Goal: Task Accomplishment & Management: Manage account settings

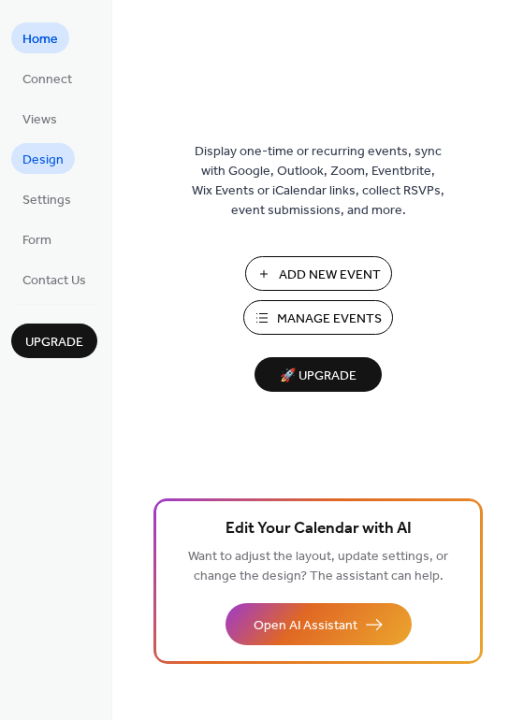
click at [50, 152] on span "Design" at bounding box center [42, 161] width 41 height 20
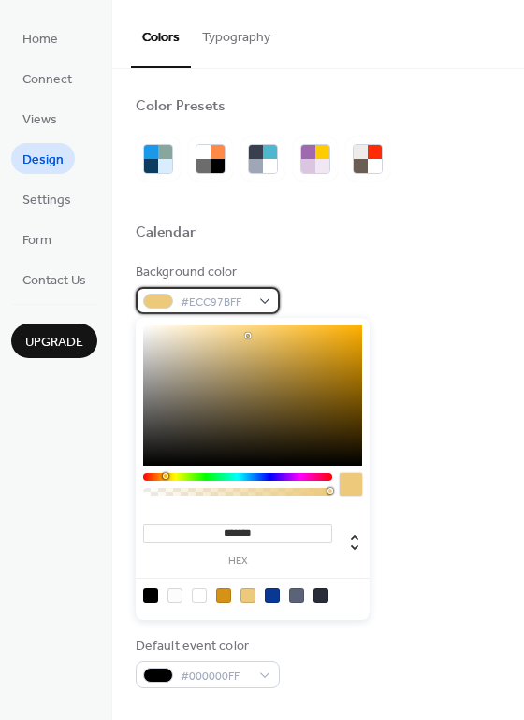
click at [266, 300] on div "#ECC97BFF" at bounding box center [208, 300] width 144 height 27
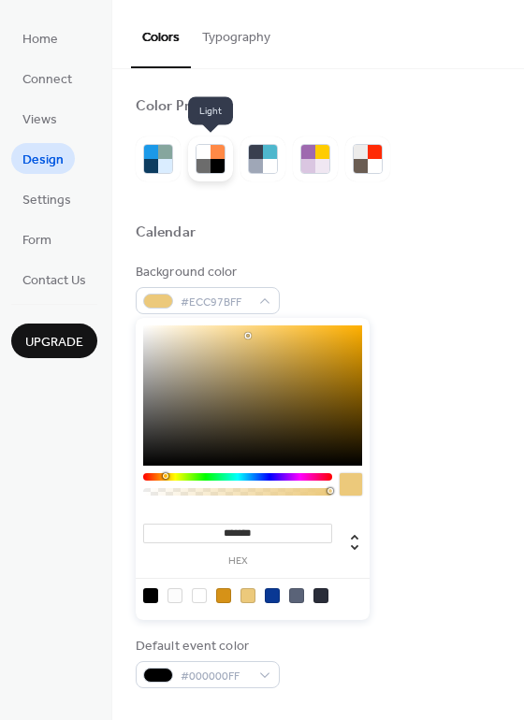
click at [216, 153] on div at bounding box center [217, 152] width 14 height 14
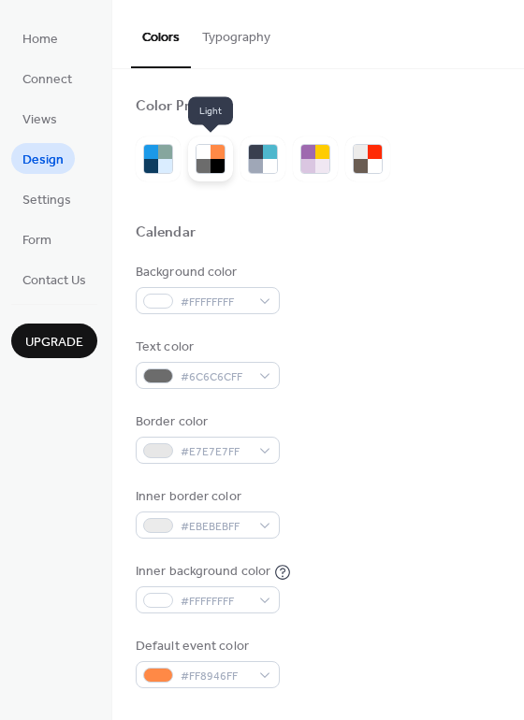
click at [208, 154] on div at bounding box center [203, 152] width 14 height 14
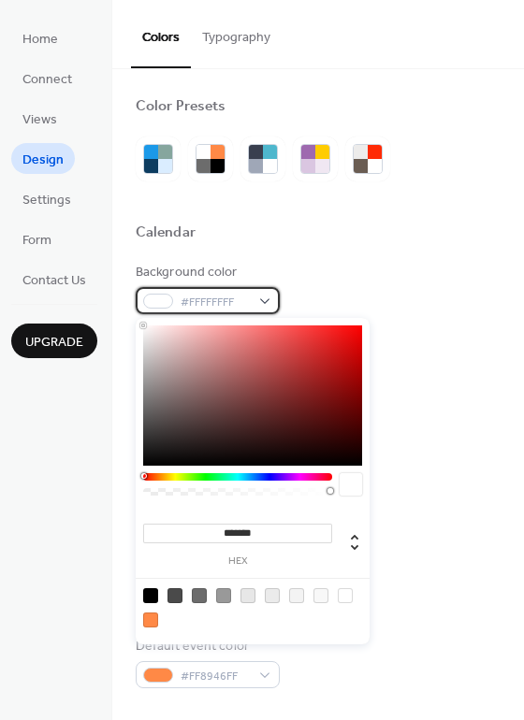
click at [264, 301] on div "#FFFFFFFF" at bounding box center [208, 300] width 144 height 27
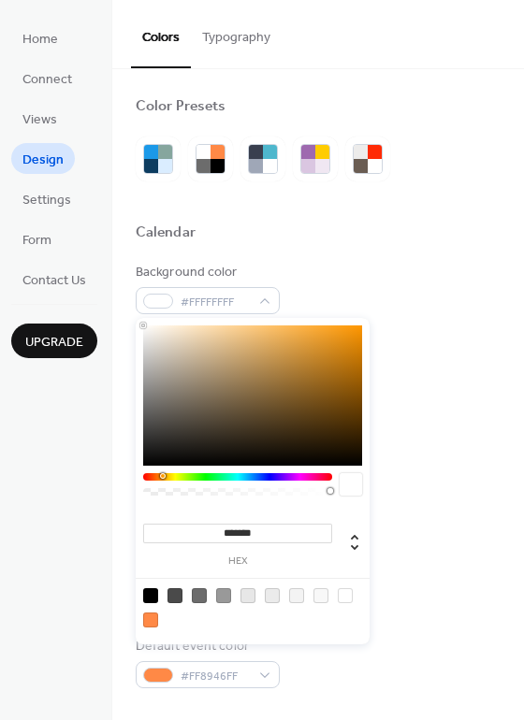
click at [162, 475] on div at bounding box center [237, 476] width 189 height 7
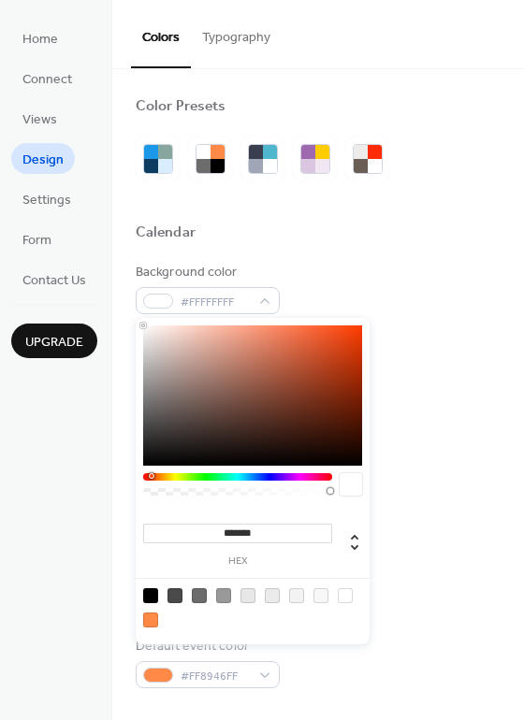
drag, startPoint x: 162, startPoint y: 475, endPoint x: 151, endPoint y: 476, distance: 11.3
click at [151, 476] on div at bounding box center [152, 476] width 6 height 6
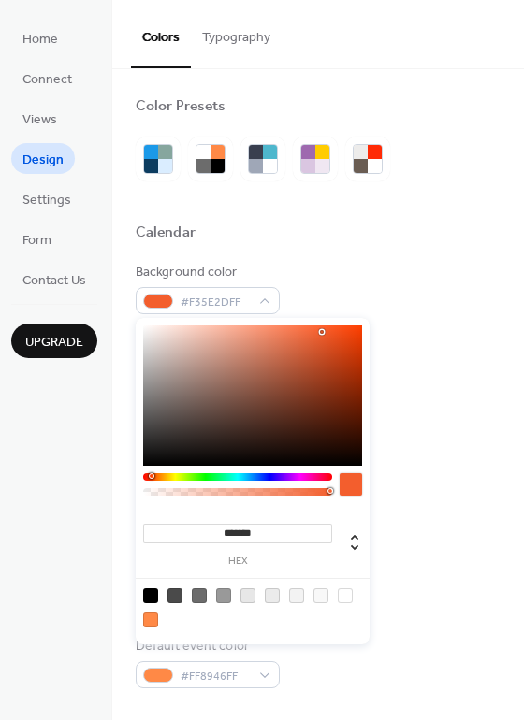
drag, startPoint x: 317, startPoint y: 354, endPoint x: 322, endPoint y: 330, distance: 24.8
click at [322, 330] on div at bounding box center [252, 395] width 219 height 140
type input "*******"
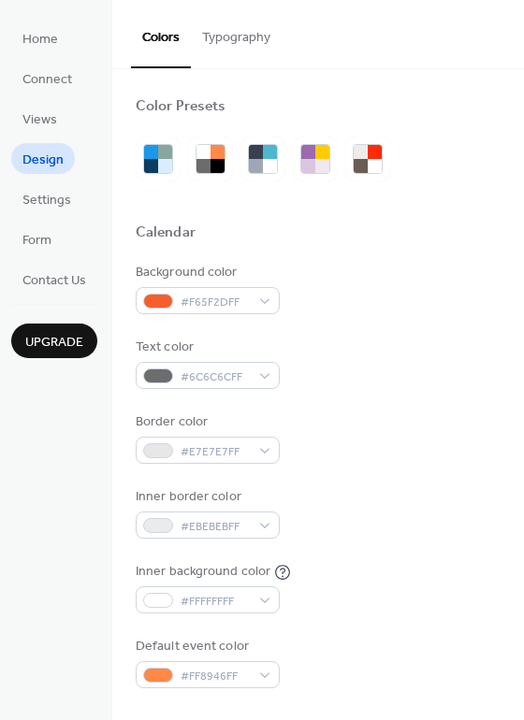
click at [416, 369] on div "Text color #6C6C6CFF" at bounding box center [318, 363] width 365 height 51
click at [257, 375] on div "#6C6C6CFF" at bounding box center [208, 375] width 144 height 27
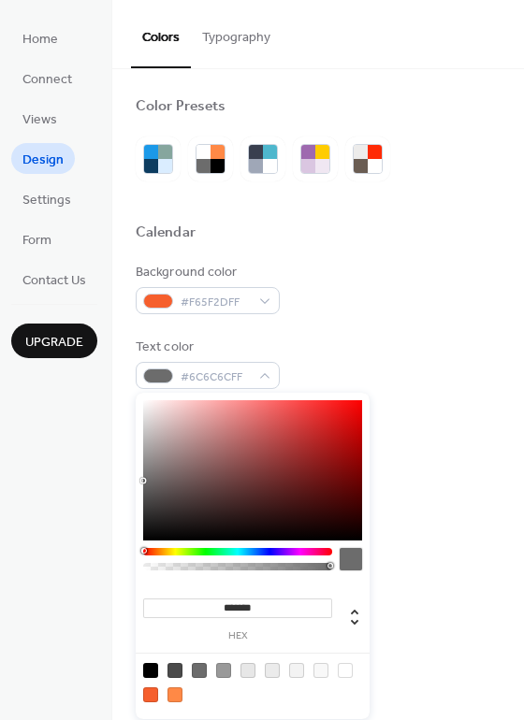
click at [355, 559] on div at bounding box center [350, 559] width 22 height 22
click at [183, 384] on span "#6C6C6CFF" at bounding box center [214, 378] width 69 height 20
click at [152, 668] on div at bounding box center [150, 670] width 15 height 15
type input "*******"
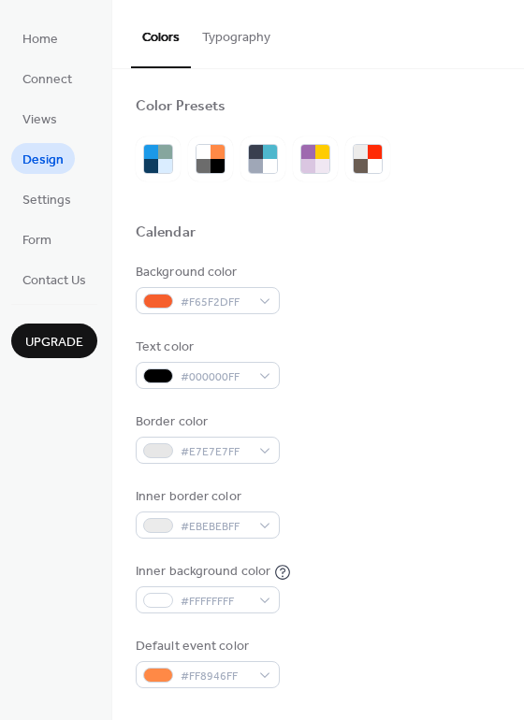
click at [462, 375] on div "Text color #000000FF" at bounding box center [318, 363] width 365 height 51
click at [212, 159] on div at bounding box center [217, 166] width 14 height 14
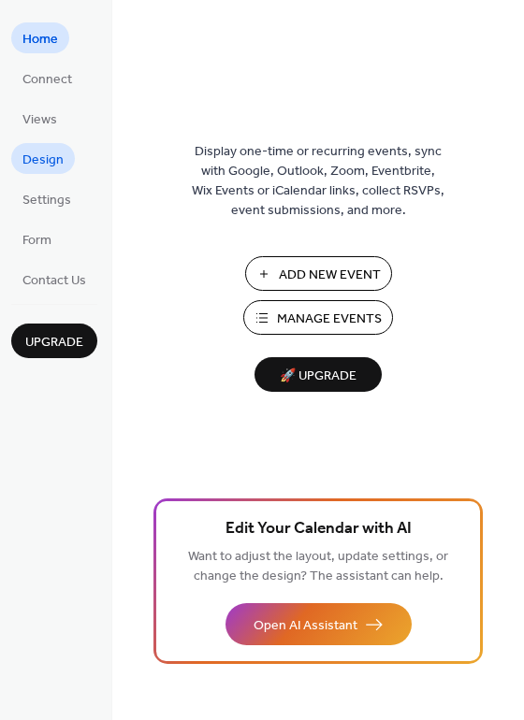
click at [43, 155] on span "Design" at bounding box center [42, 161] width 41 height 20
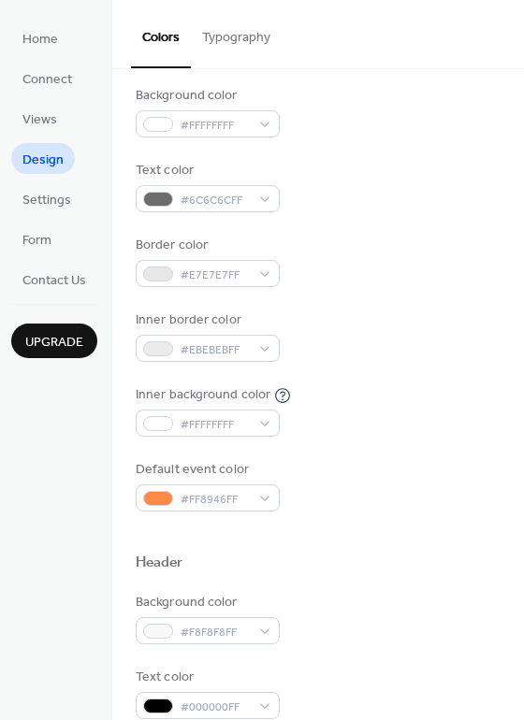
scroll to position [193, 0]
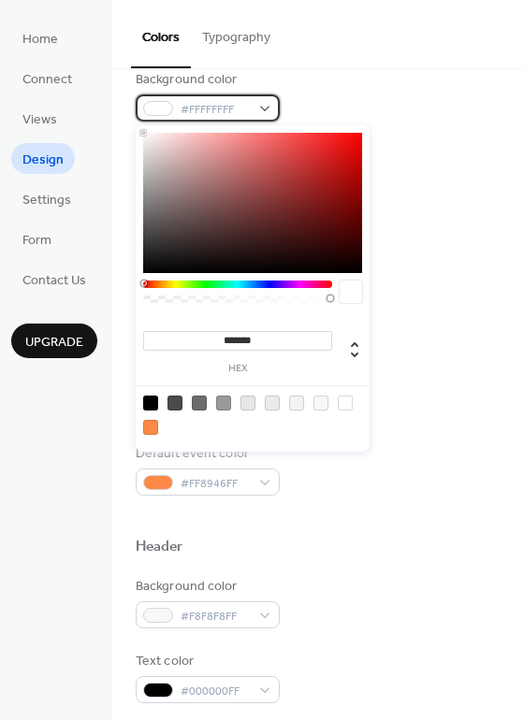
click at [264, 114] on div "#FFFFFFFF" at bounding box center [208, 107] width 144 height 27
click at [151, 425] on div at bounding box center [150, 427] width 15 height 15
type input "*******"
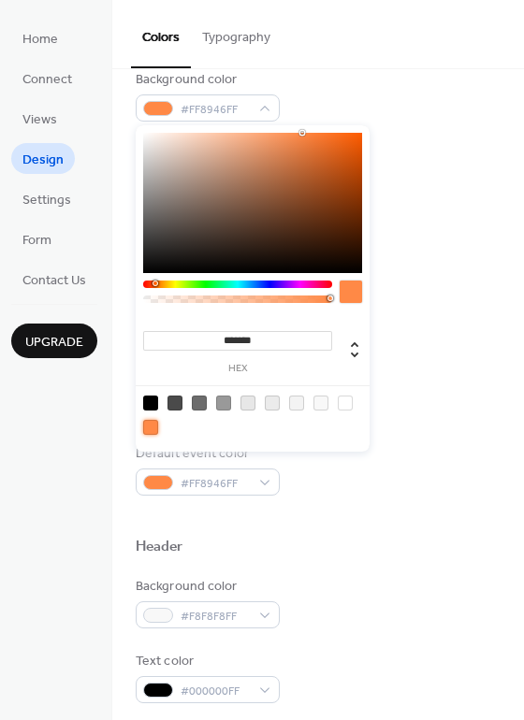
click at [343, 83] on div "Background color #FF8946FF" at bounding box center [318, 95] width 365 height 51
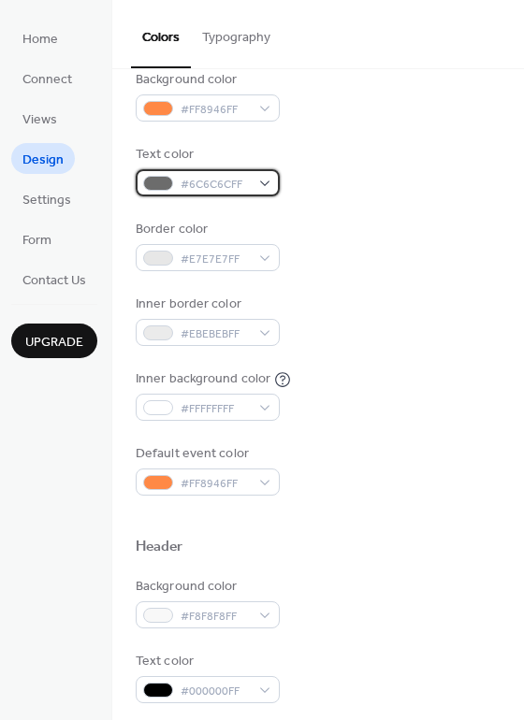
click at [262, 180] on div "#6C6C6CFF" at bounding box center [208, 182] width 144 height 27
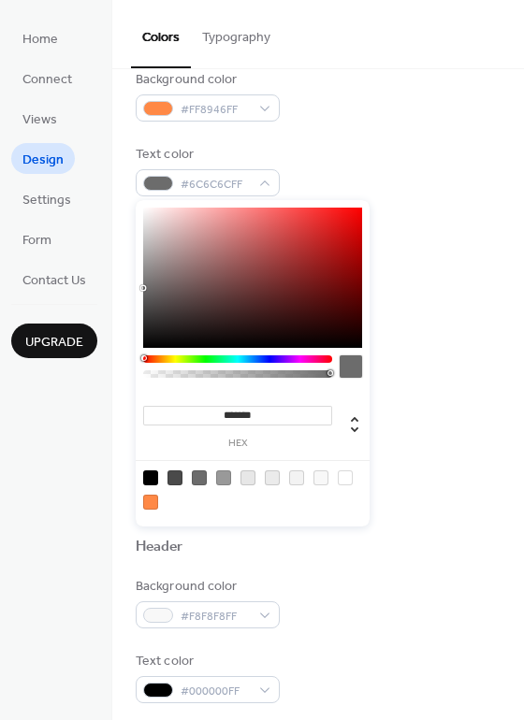
click at [152, 478] on div at bounding box center [150, 477] width 15 height 15
type input "*******"
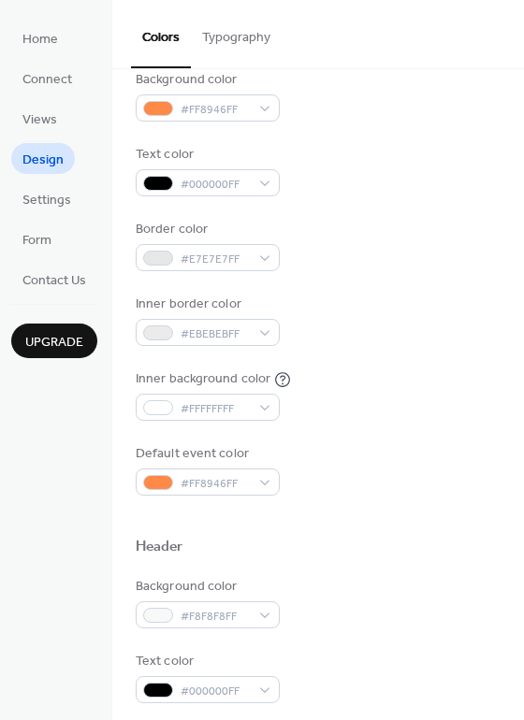
click at [325, 629] on div "Background color #F8F8F8FF Text color #000000FF Border color #E7E7E7FF" at bounding box center [318, 677] width 365 height 201
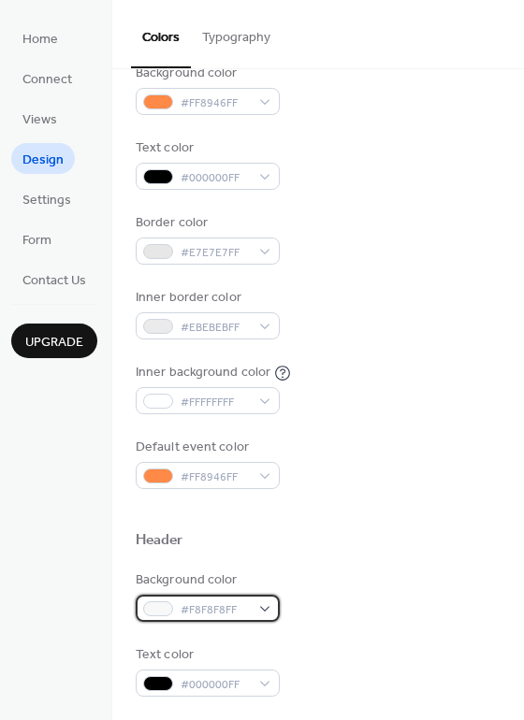
click at [263, 610] on div "#F8F8F8FF" at bounding box center [208, 608] width 144 height 27
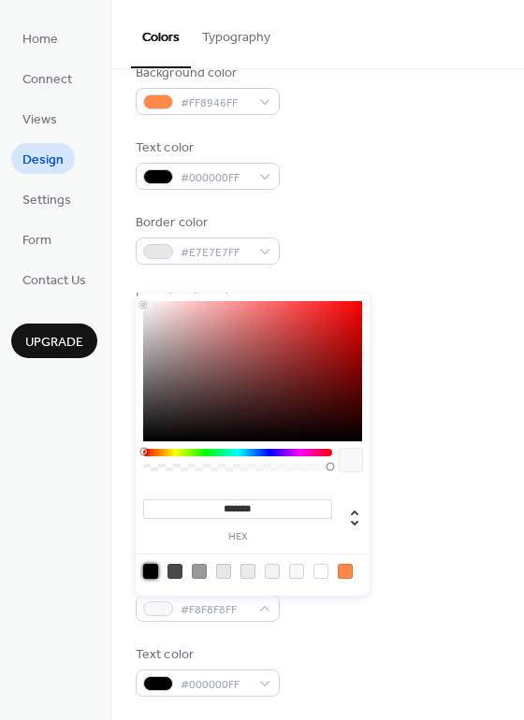
click at [147, 565] on div at bounding box center [150, 571] width 15 height 15
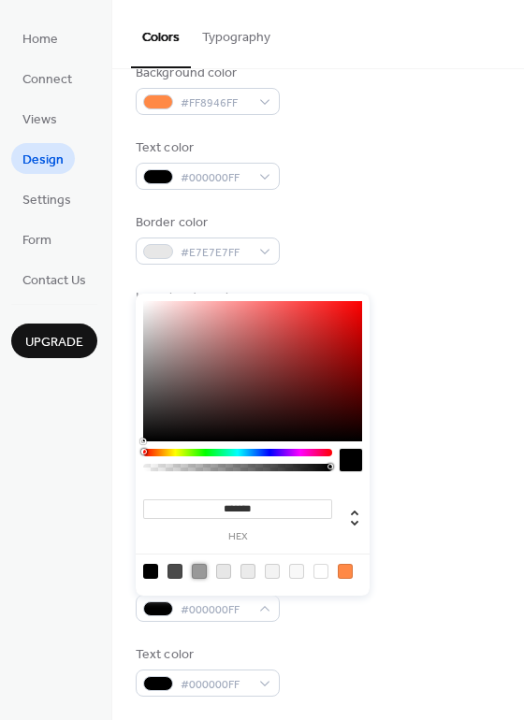
click at [204, 570] on div at bounding box center [199, 571] width 15 height 15
type input "*******"
